Goal: Task Accomplishment & Management: Manage account settings

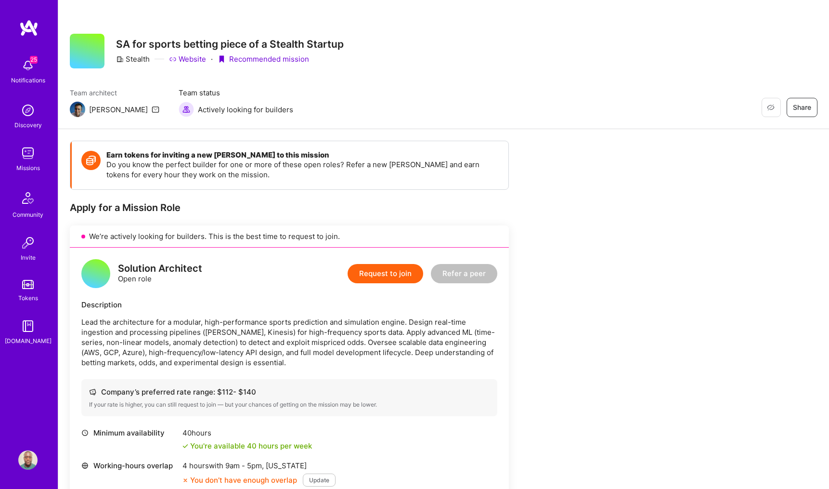
scroll to position [26, 0]
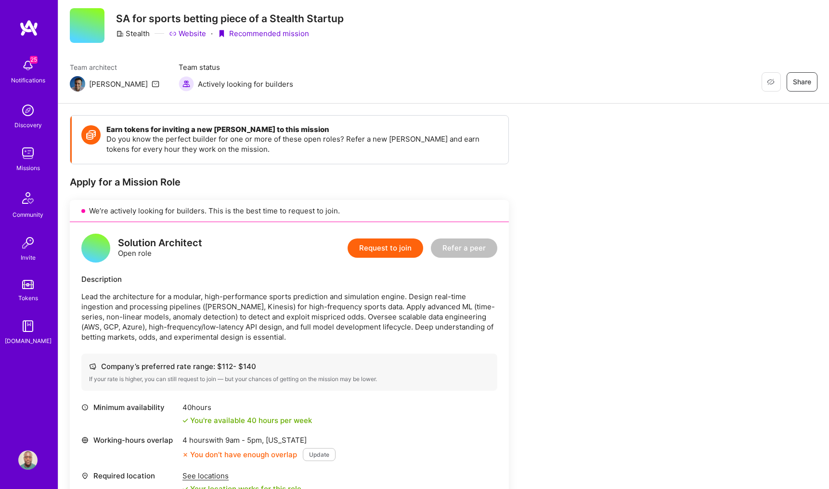
click at [600, 1] on div "Restore Not Interested Share SA for sports betting piece of a Stealth Startup S…" at bounding box center [443, 38] width 771 height 129
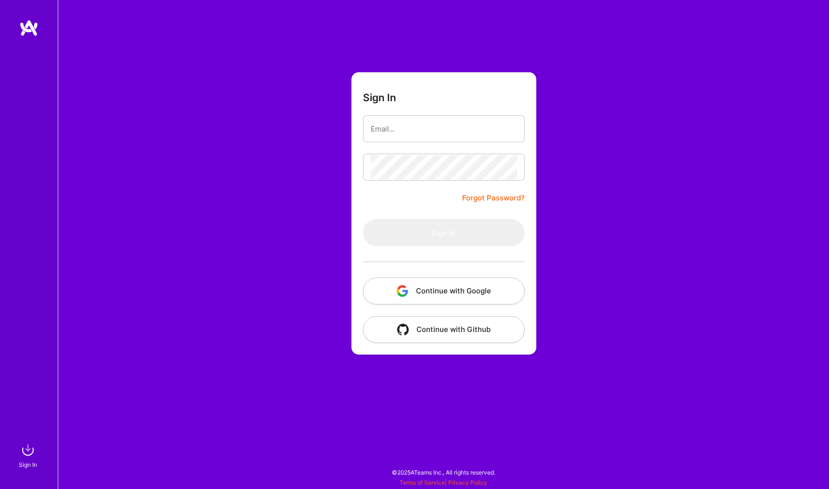
click at [350, 22] on div "Sign In Forgot Password? Sign In Continue with Google Continue with Github" at bounding box center [444, 244] width 772 height 489
click at [432, 125] on input "email" at bounding box center [444, 129] width 146 height 25
type input "samueladjei@proton.me"
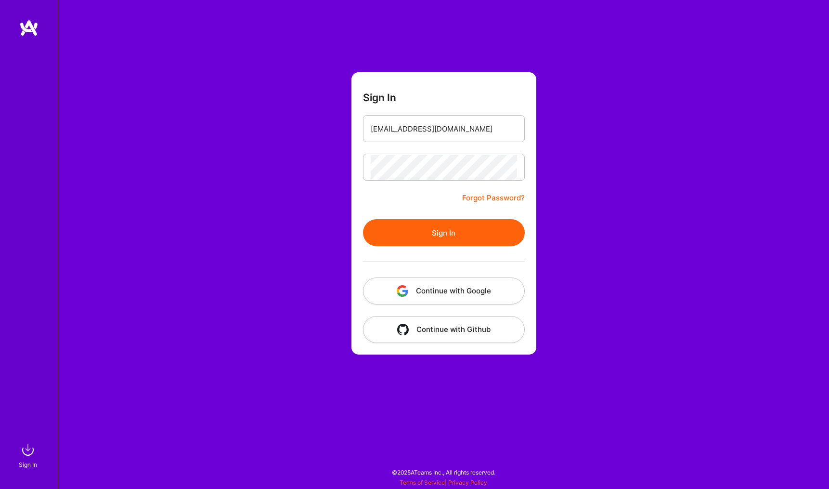
click at [413, 235] on button "Sign In" at bounding box center [444, 232] width 162 height 27
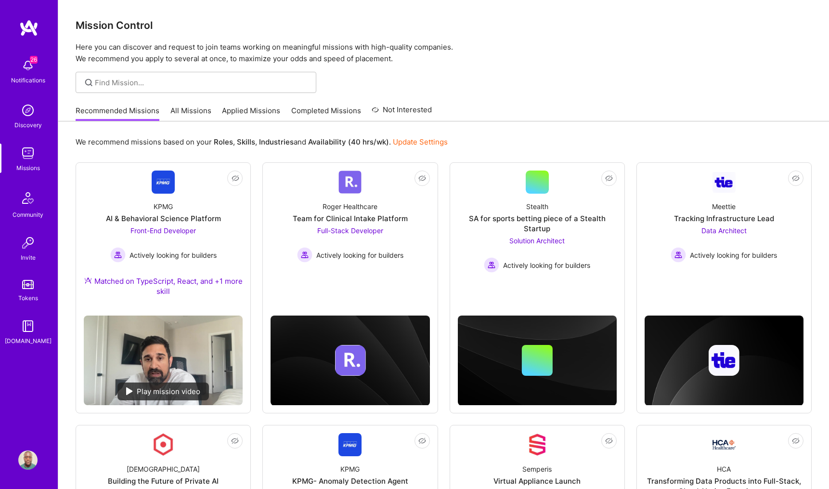
click at [248, 113] on link "Applied Missions" at bounding box center [251, 113] width 58 height 16
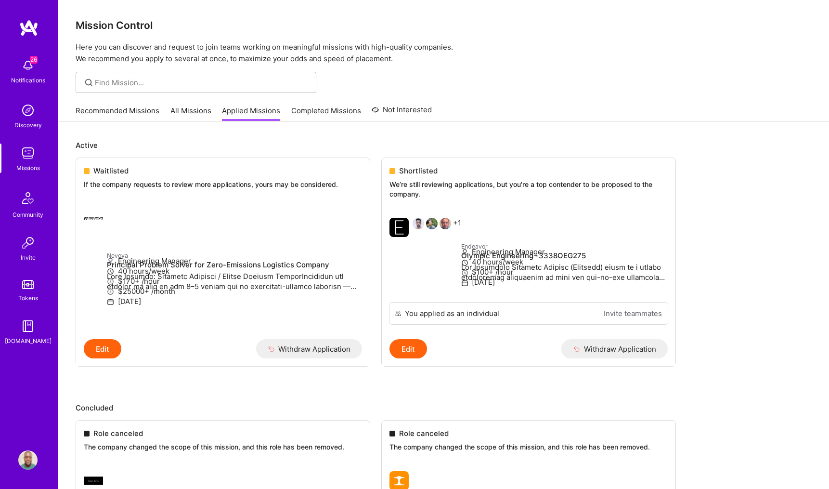
click at [184, 106] on link "All Missions" at bounding box center [190, 113] width 41 height 16
